Goal: Find specific page/section: Find specific page/section

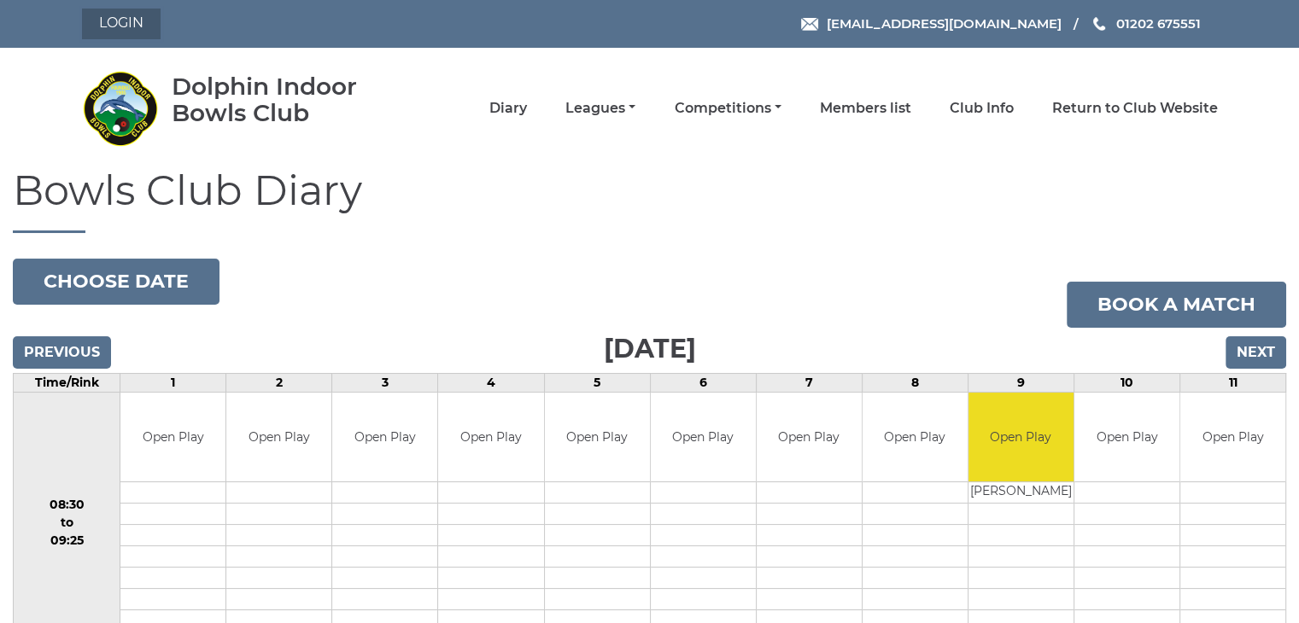
click at [105, 20] on link "Login" at bounding box center [121, 24] width 79 height 31
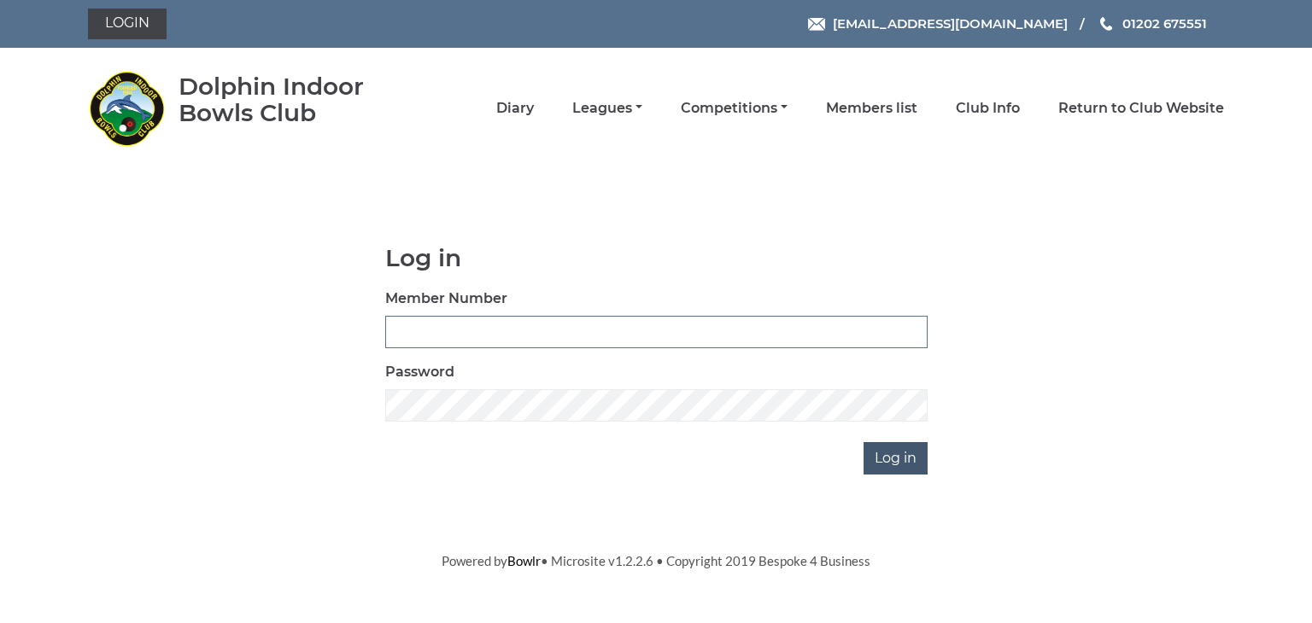
type input "1327"
click at [882, 464] on input "Log in" at bounding box center [895, 458] width 64 height 32
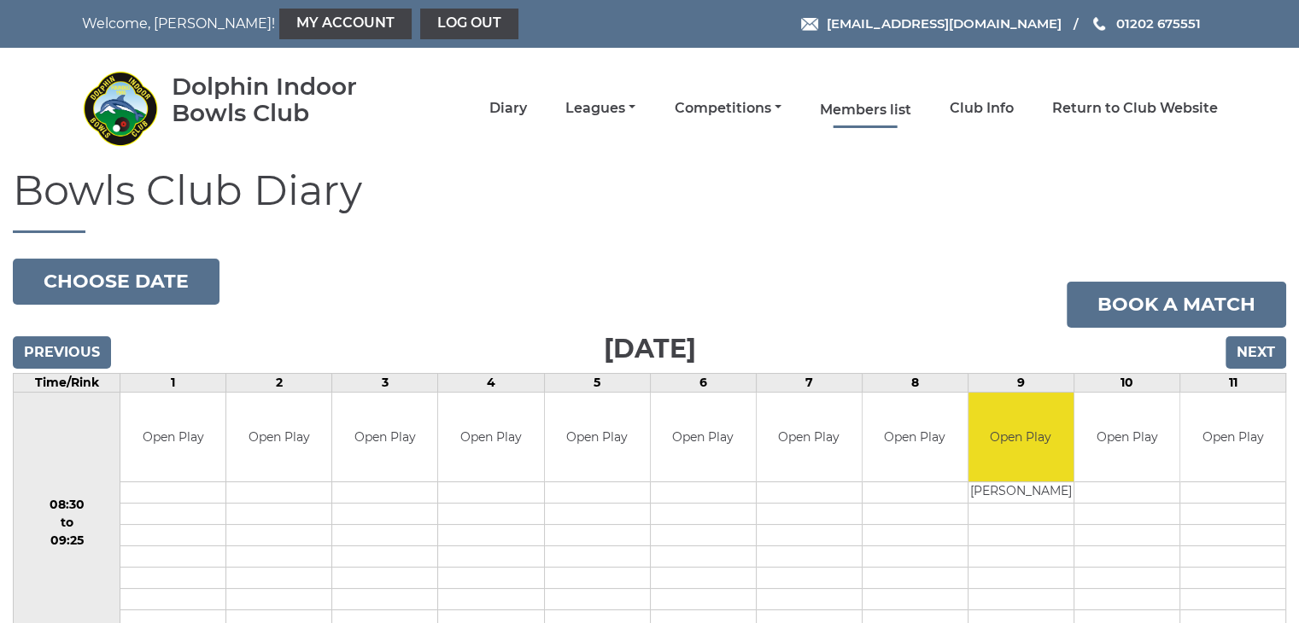
click at [869, 109] on link "Members list" at bounding box center [865, 110] width 91 height 19
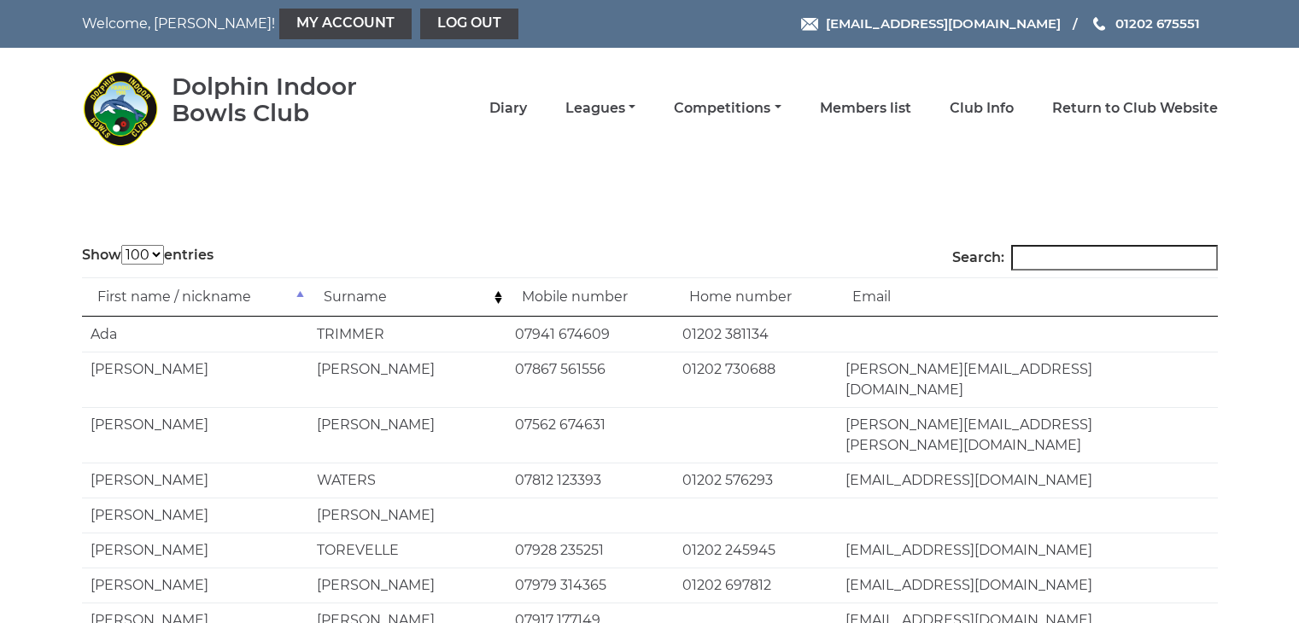
select select "100"
click at [1046, 254] on input "Search:" at bounding box center [1114, 258] width 207 height 26
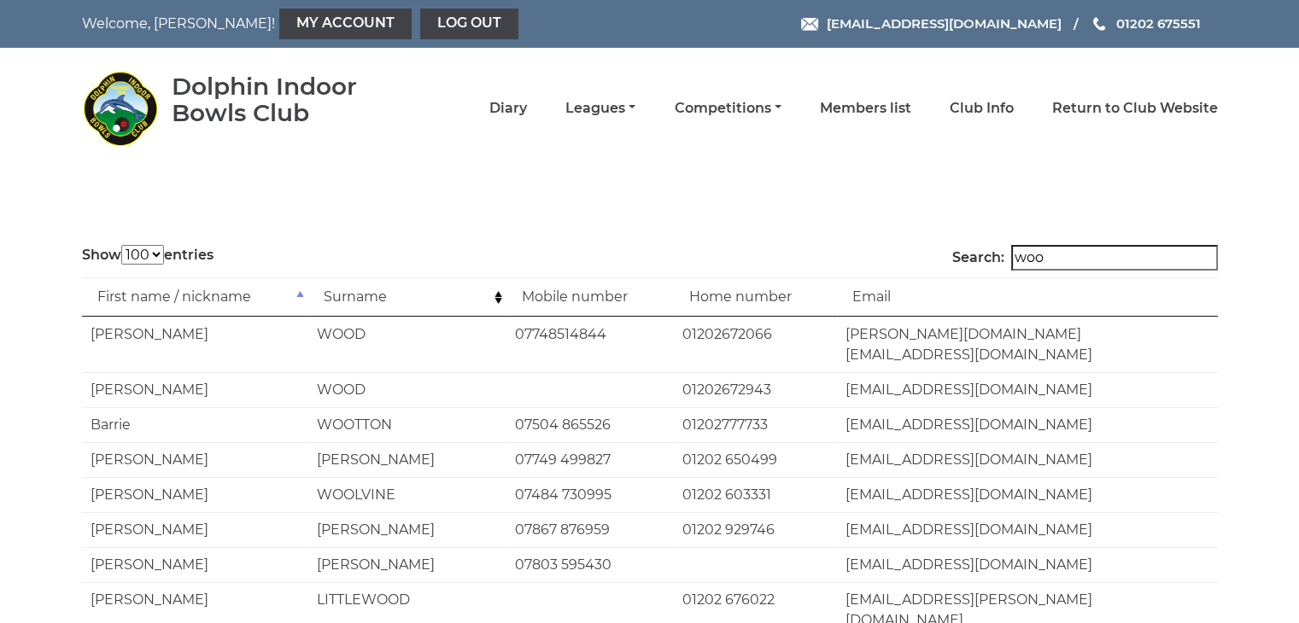
type input "wood"
